Goal: Find specific page/section

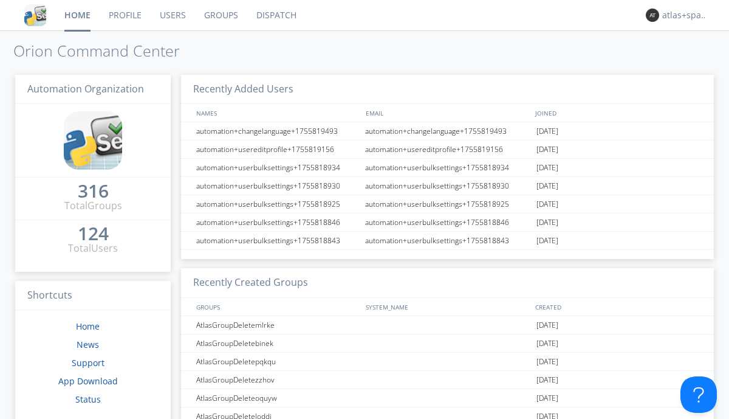
click at [275, 15] on link "Dispatch" at bounding box center [276, 15] width 58 height 30
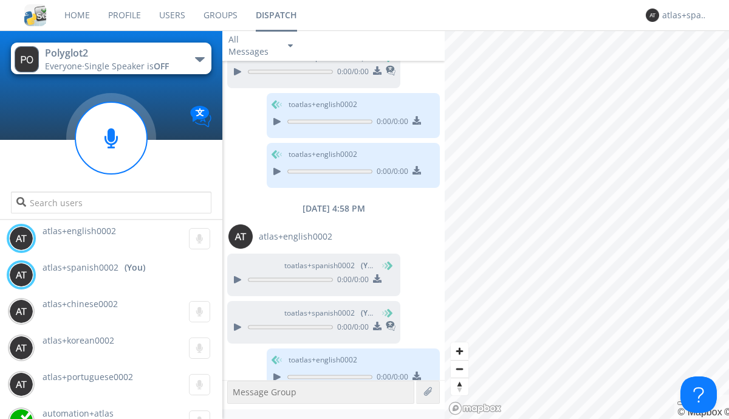
scroll to position [800, 0]
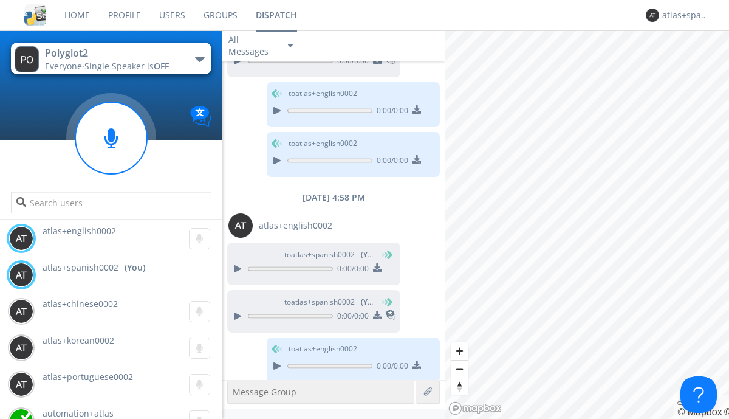
click at [199, 59] on div "button" at bounding box center [200, 59] width 10 height 5
click at [0, 0] on span "Polyglot3" at bounding box center [0, 0] width 0 height 0
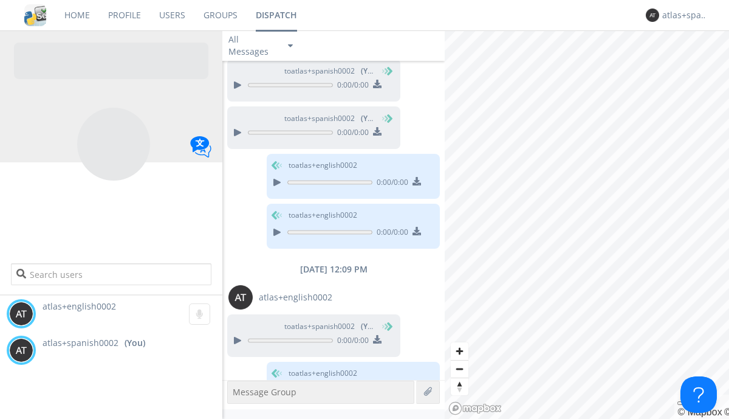
scroll to position [405, 0]
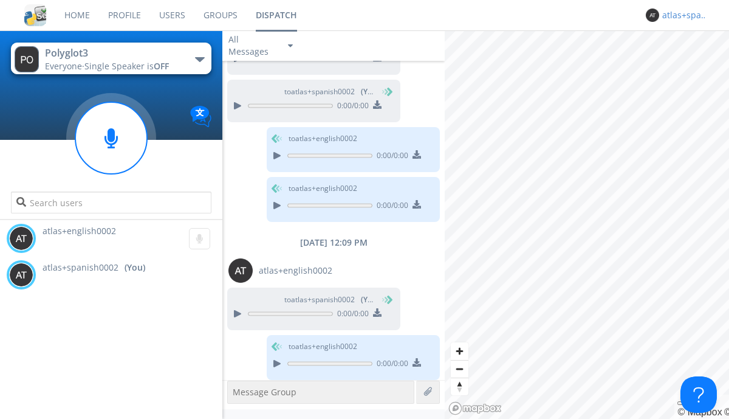
click at [682, 15] on div "atlas+spanish0002" at bounding box center [685, 15] width 46 height 12
